Goal: Task Accomplishment & Management: Manage account settings

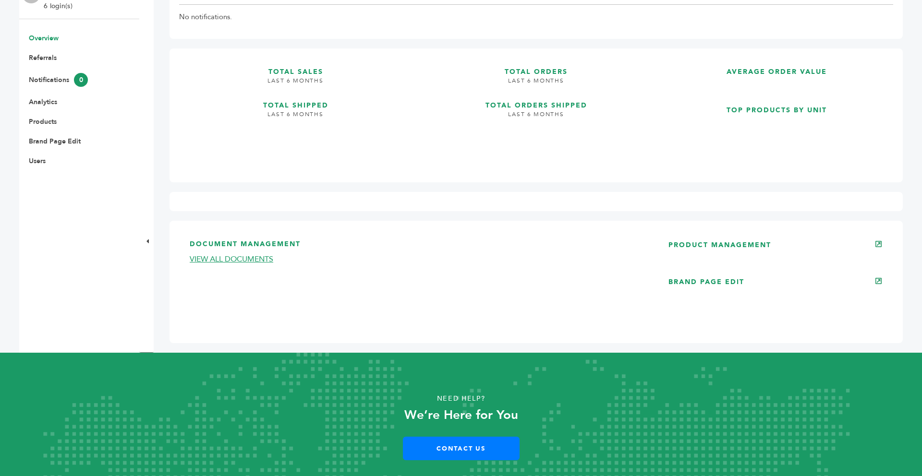
scroll to position [208, 0]
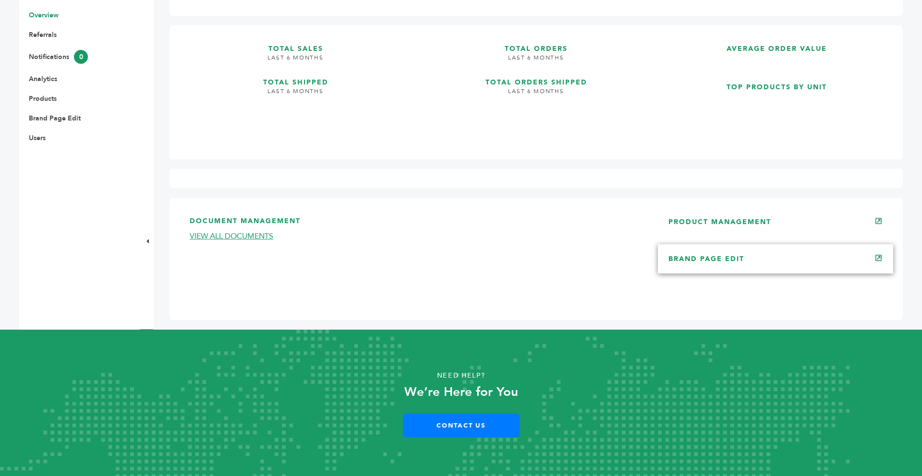
click at [731, 257] on link "BRAND PAGE EDIT" at bounding box center [707, 259] width 76 height 9
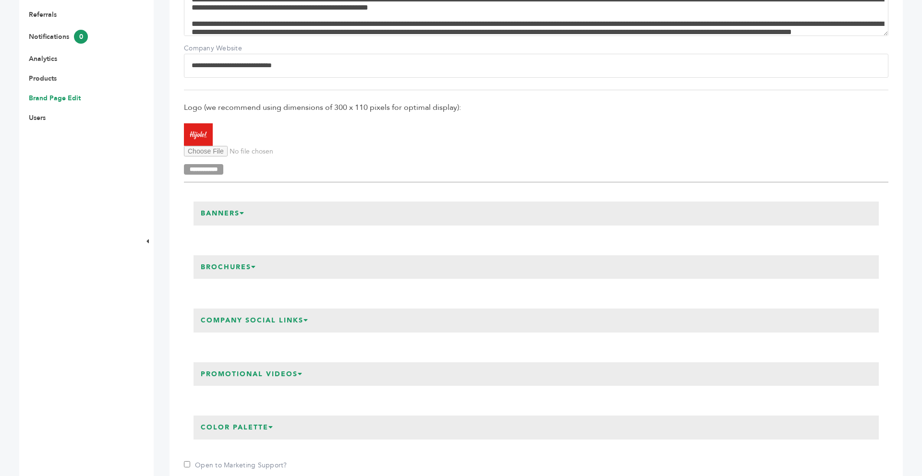
scroll to position [231, 0]
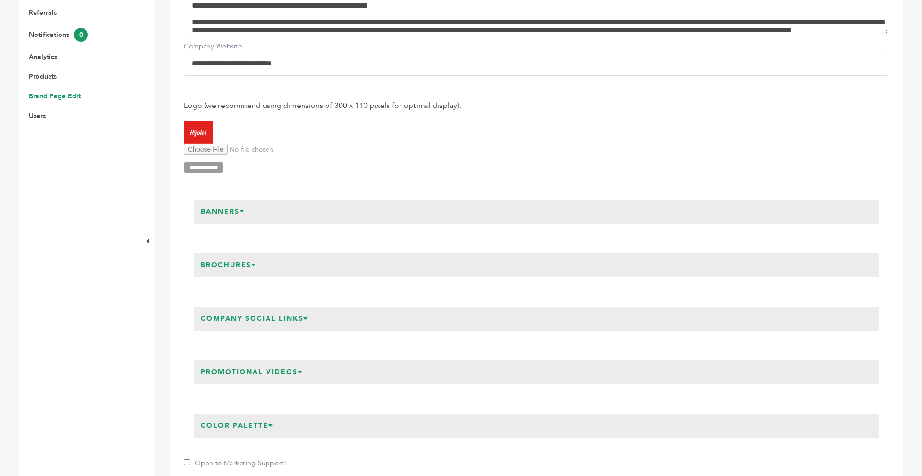
click at [245, 211] on icon at bounding box center [242, 211] width 5 height 7
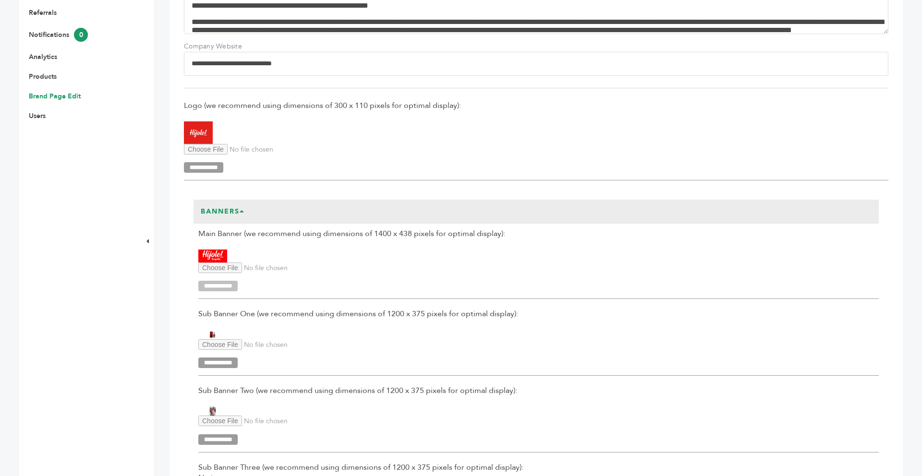
click at [238, 287] on input "**********" at bounding box center [217, 286] width 39 height 11
type input "**********"
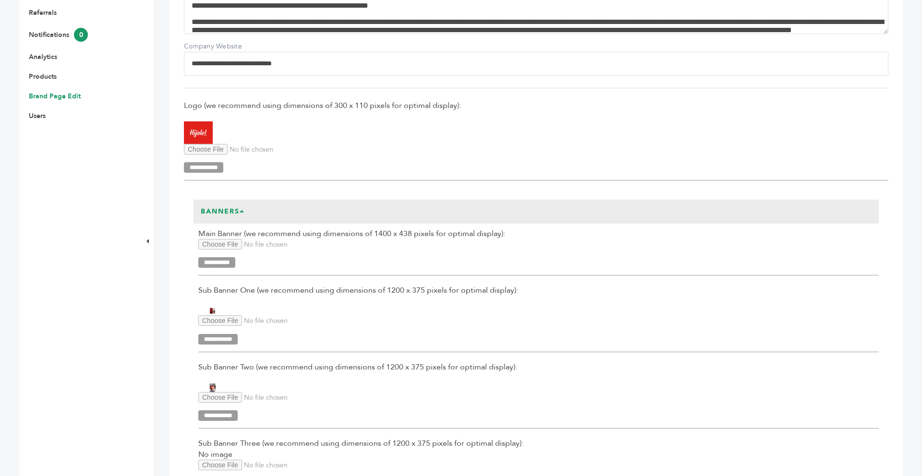
click at [228, 245] on input "Main Banner Upload" at bounding box center [263, 244] width 131 height 11
click at [227, 245] on input "Main Banner Upload" at bounding box center [263, 244] width 131 height 11
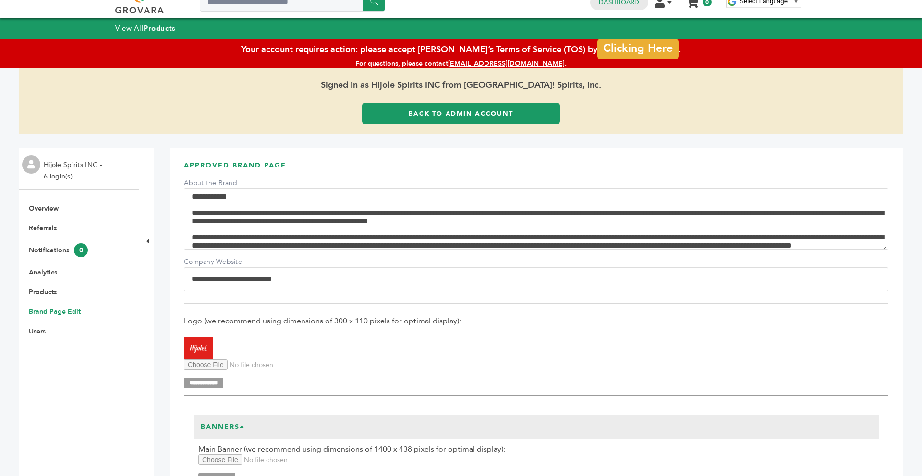
scroll to position [0, 0]
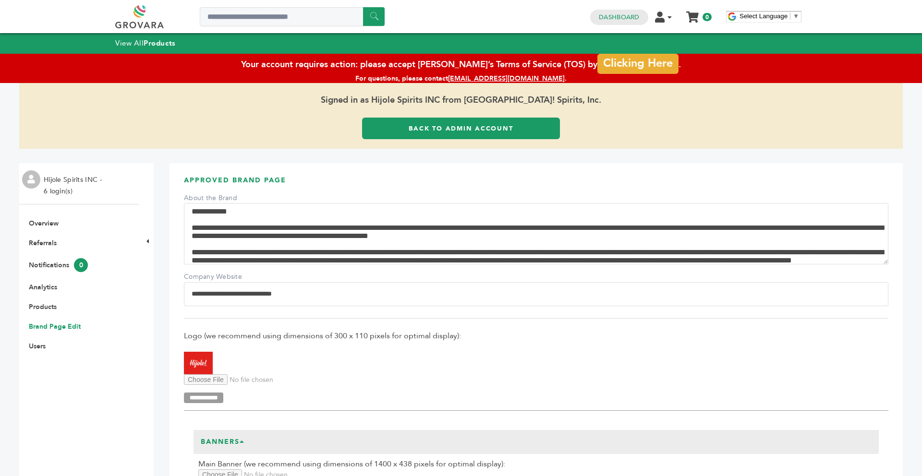
click at [399, 145] on div "Signed in as Hijole Spirits INC from Hijole! Spirits, Inc. Back to Admin Account" at bounding box center [461, 116] width 884 height 66
click at [398, 137] on link "Back to Admin Account" at bounding box center [461, 129] width 198 height 22
